Goal: Navigation & Orientation: Go to known website

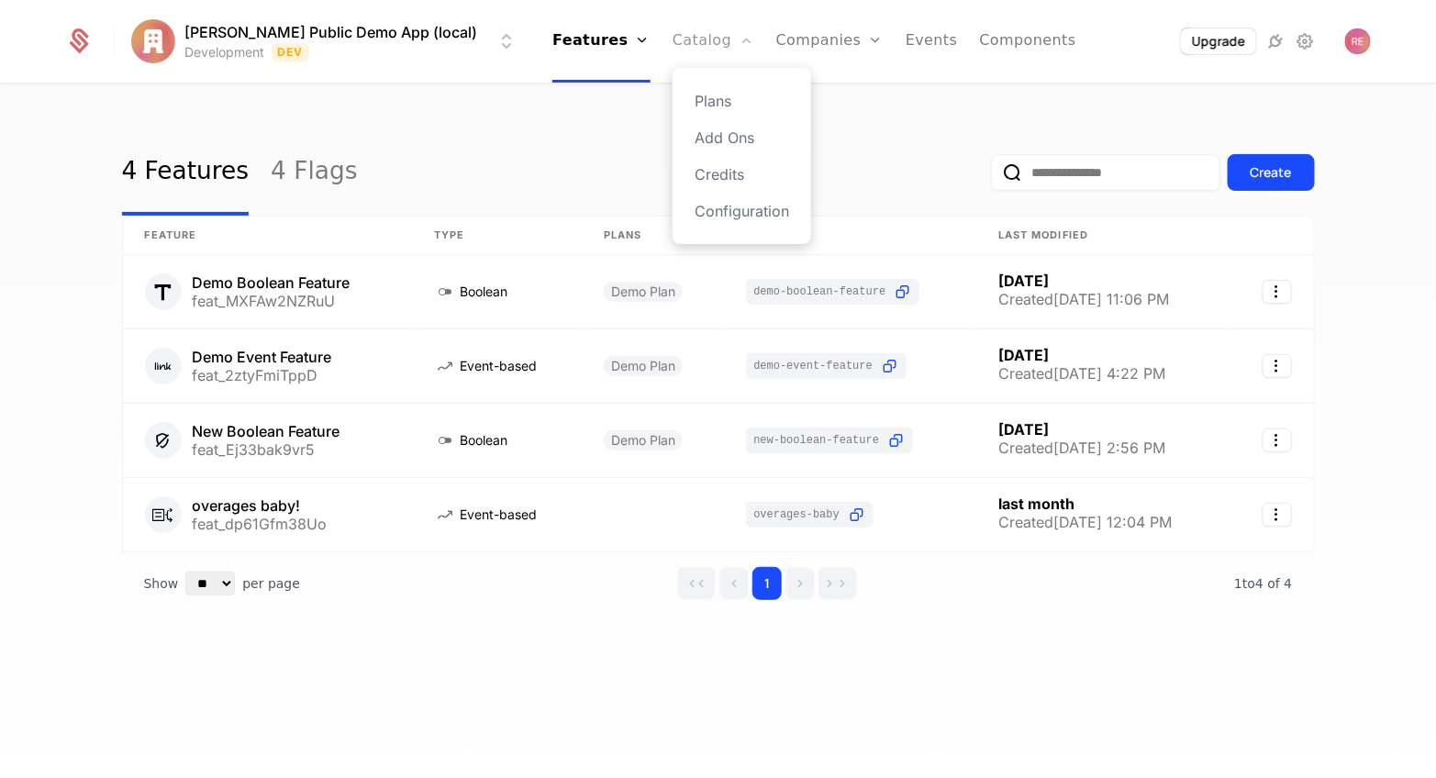
click at [673, 24] on link "Catalog" at bounding box center [714, 41] width 82 height 83
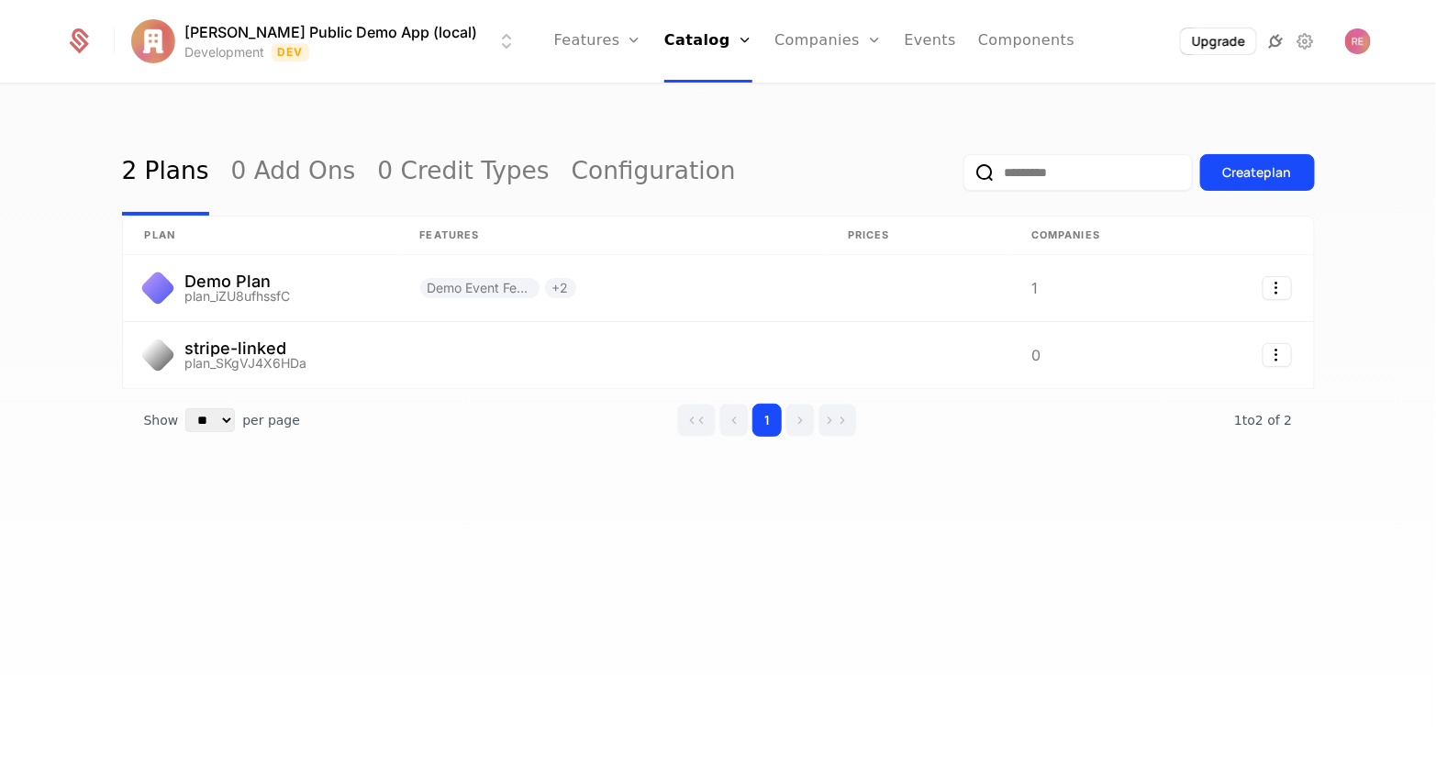
click at [1271, 40] on icon at bounding box center [1276, 41] width 22 height 22
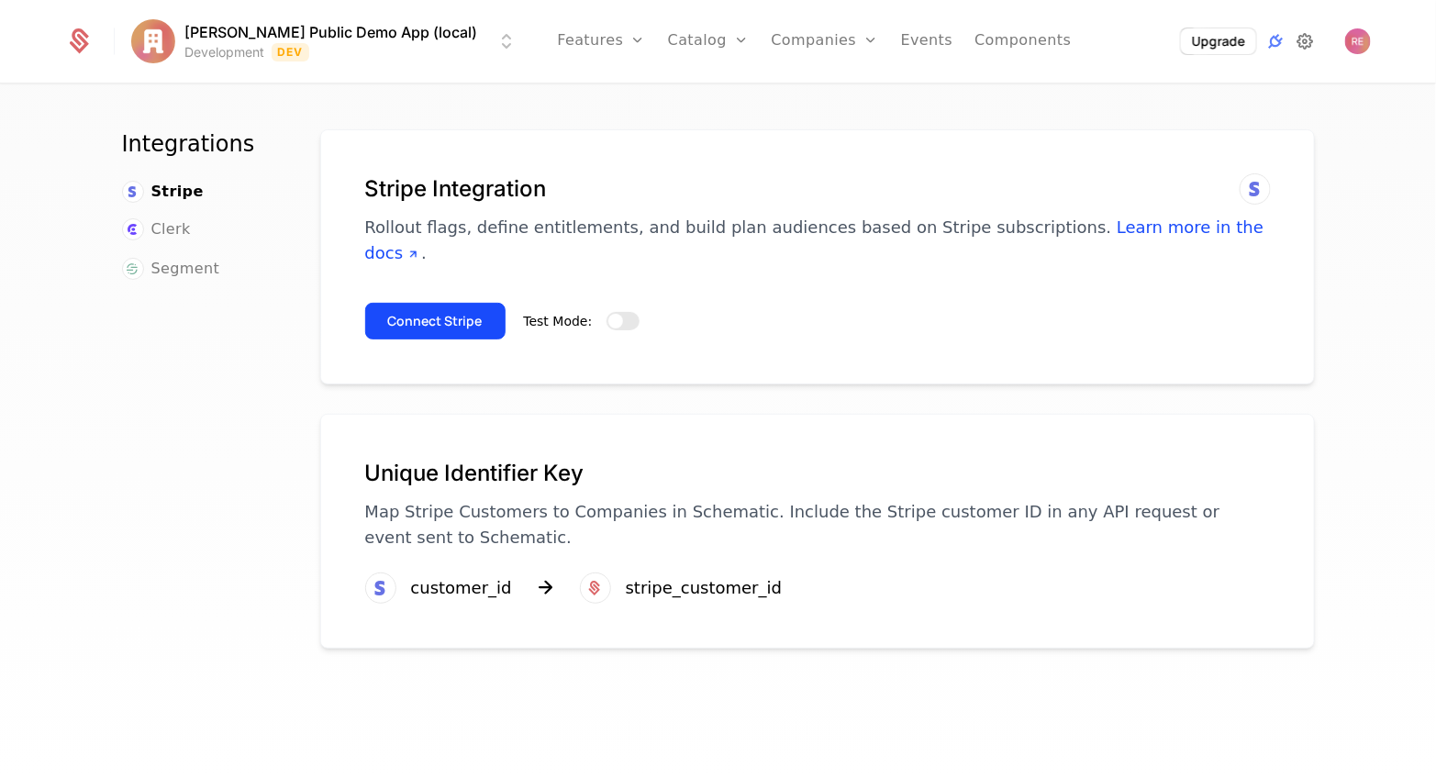
click at [1305, 34] on icon at bounding box center [1305, 41] width 22 height 22
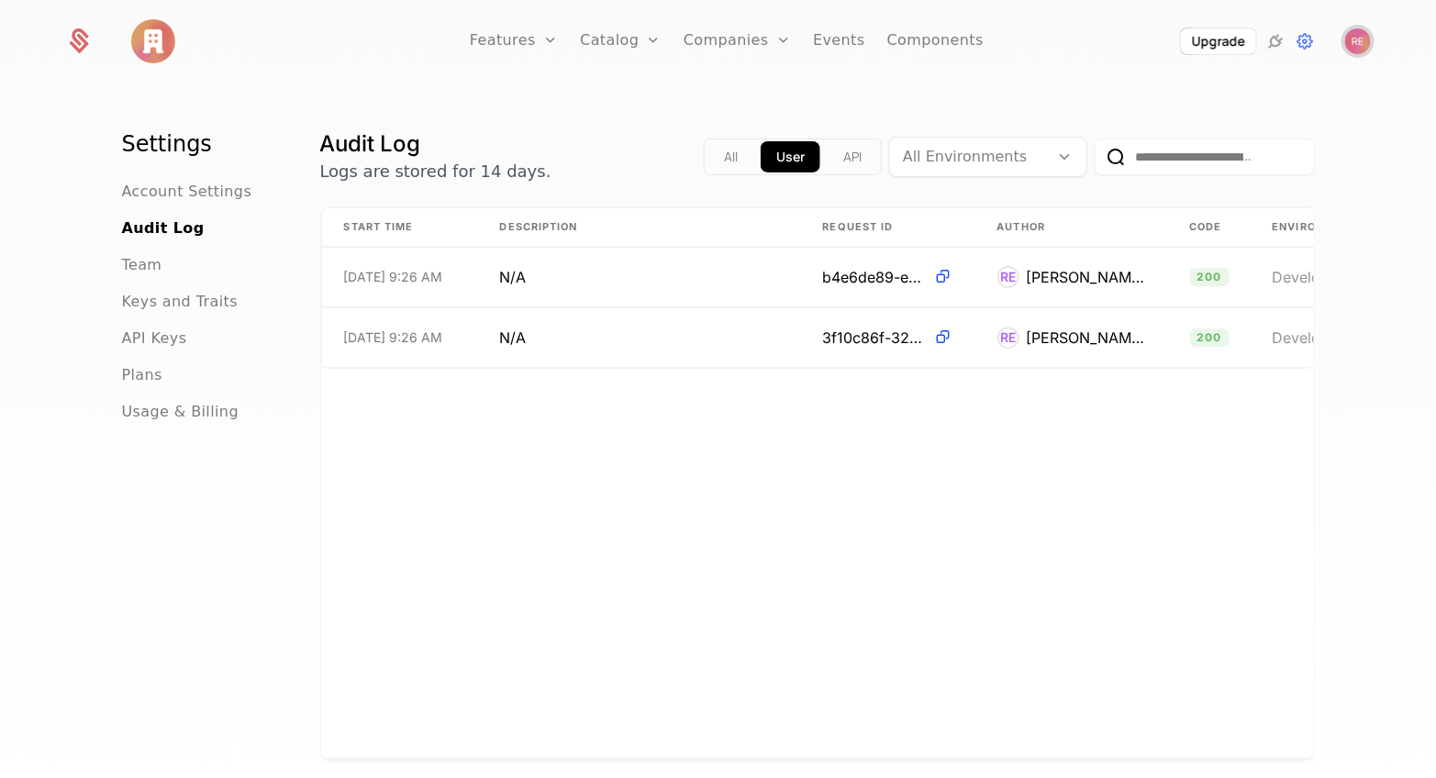
click at [1358, 37] on img "Open user button" at bounding box center [1359, 41] width 26 height 26
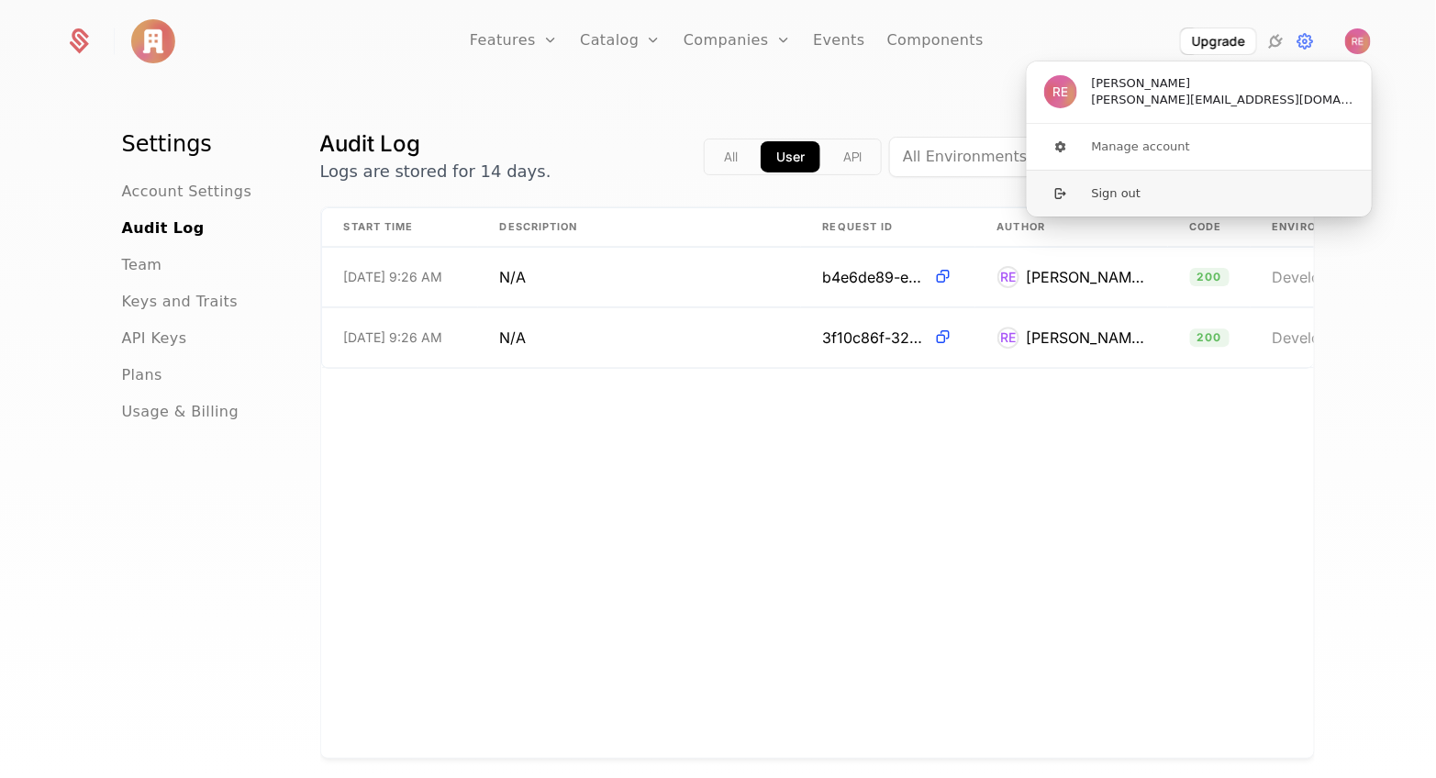
click at [1094, 202] on button "Sign out" at bounding box center [1199, 193] width 347 height 47
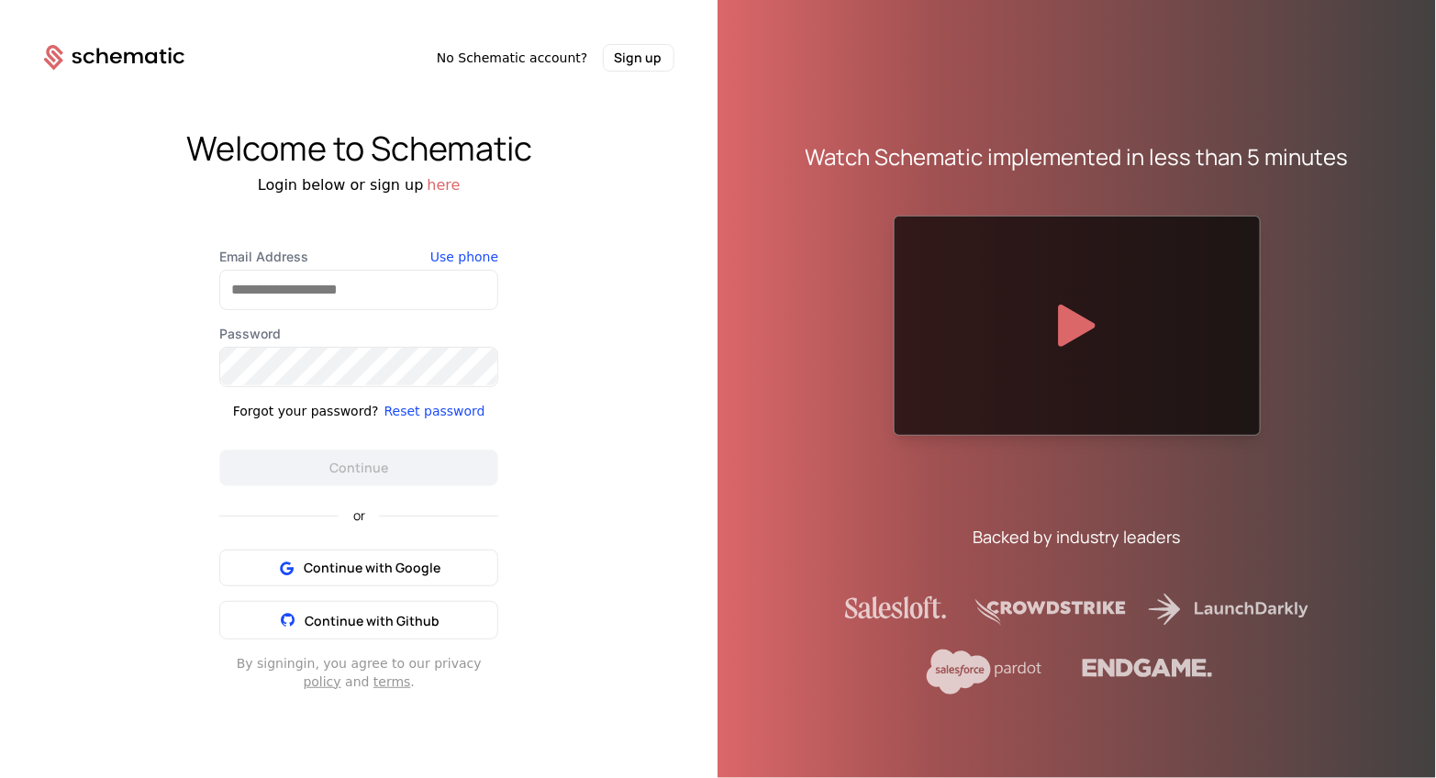
click at [360, 317] on div "Email Address Use phone Password Forgot your password? Reset password Continue" at bounding box center [358, 367] width 279 height 239
click at [360, 299] on input "Email Address" at bounding box center [358, 290] width 277 height 39
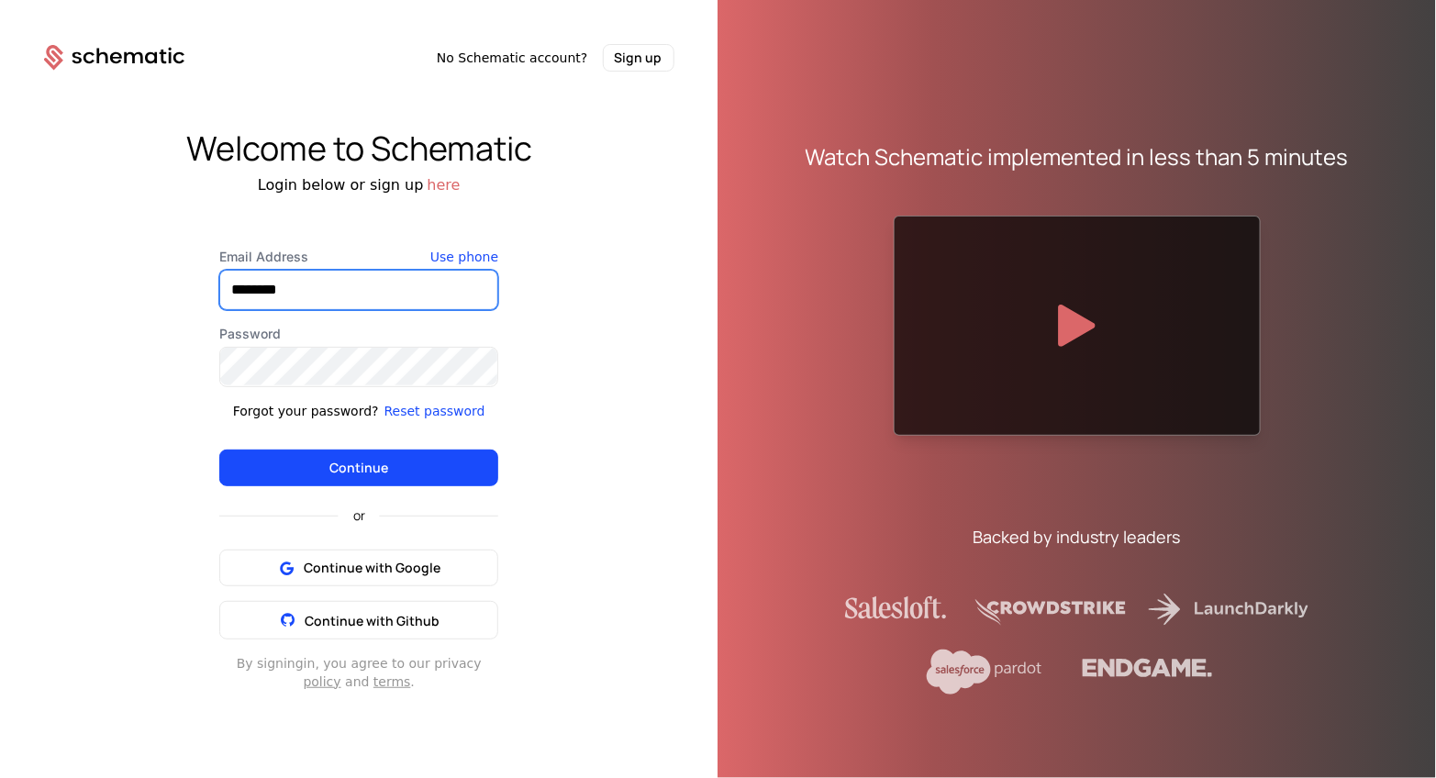
type input "**********"
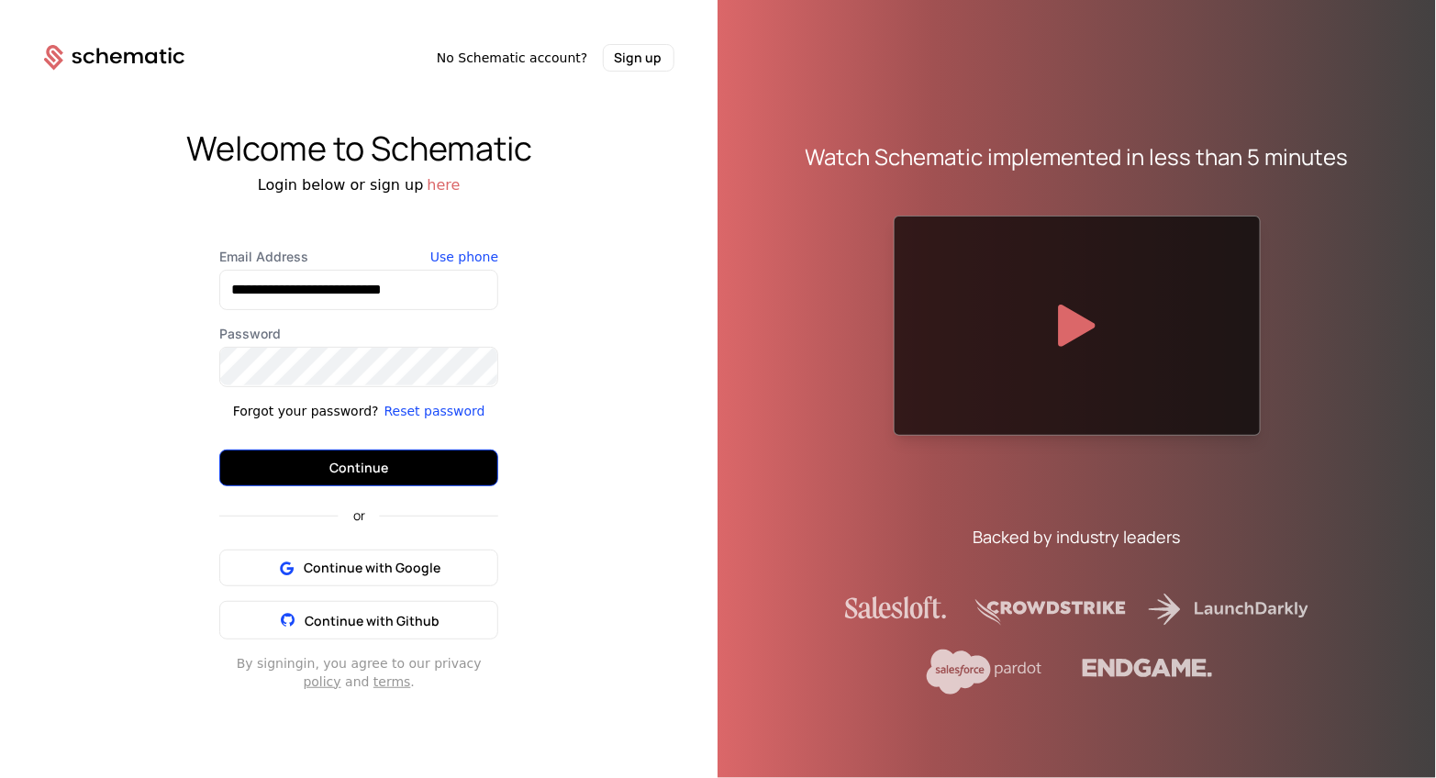
click at [408, 462] on button "Continue" at bounding box center [358, 468] width 279 height 37
